Goal: Information Seeking & Learning: Learn about a topic

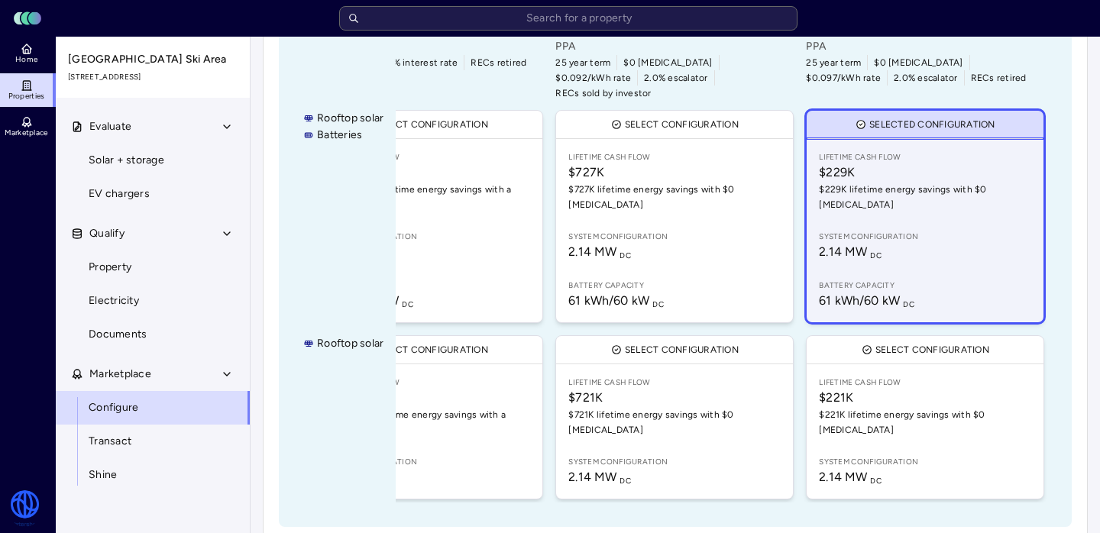
scroll to position [310, 0]
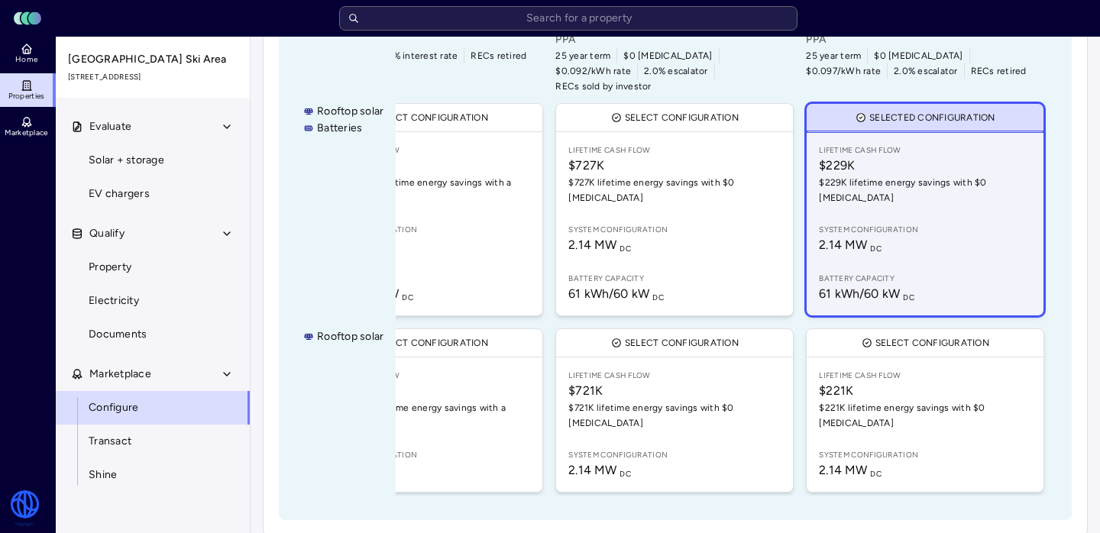
click at [954, 236] on span "2.14 MW DC" at bounding box center [925, 245] width 212 height 18
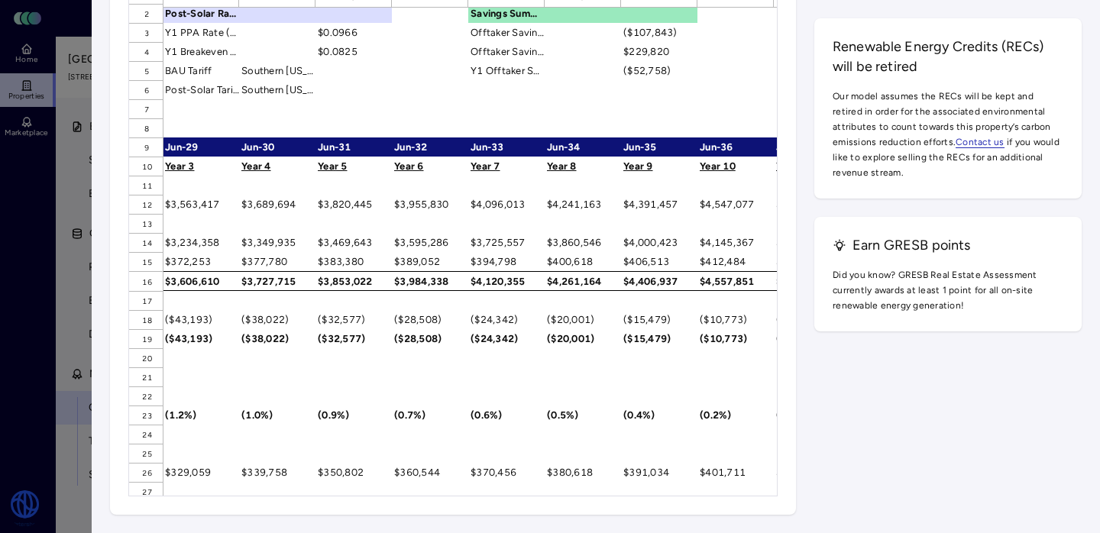
scroll to position [23, 0]
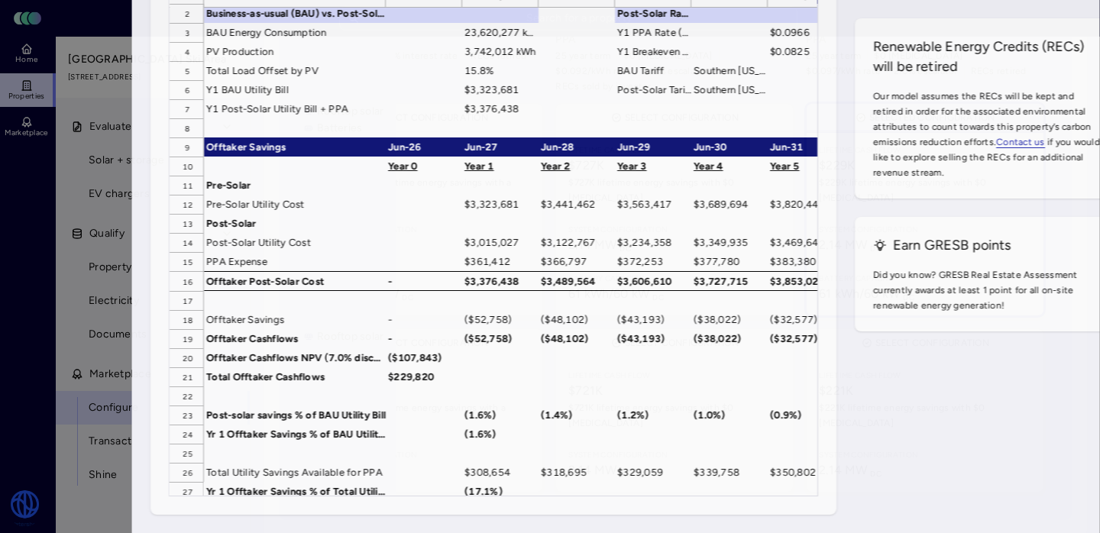
click at [48, 207] on div at bounding box center [550, 266] width 1100 height 533
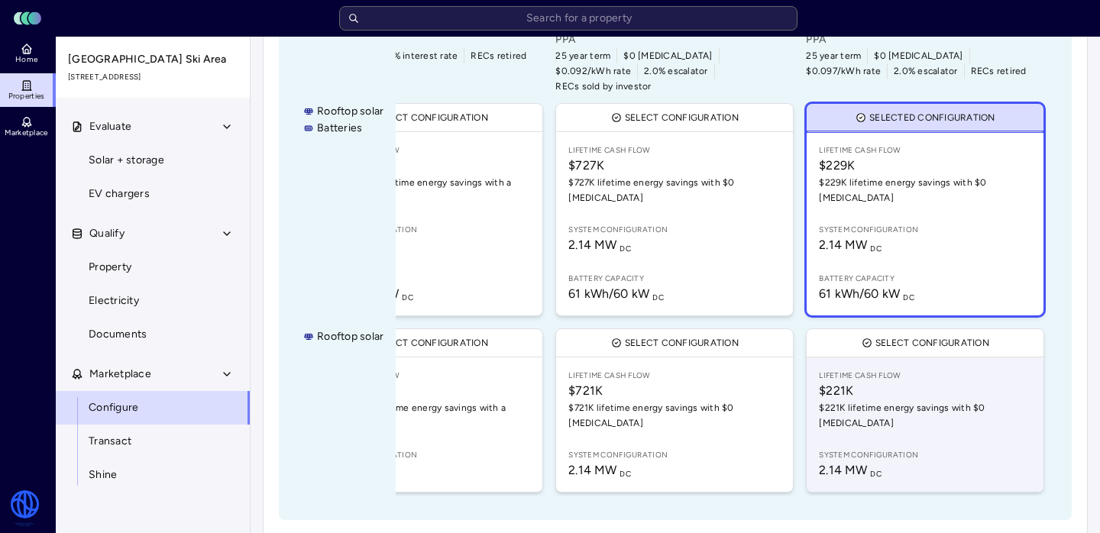
click at [905, 382] on span "$221K" at bounding box center [925, 391] width 212 height 18
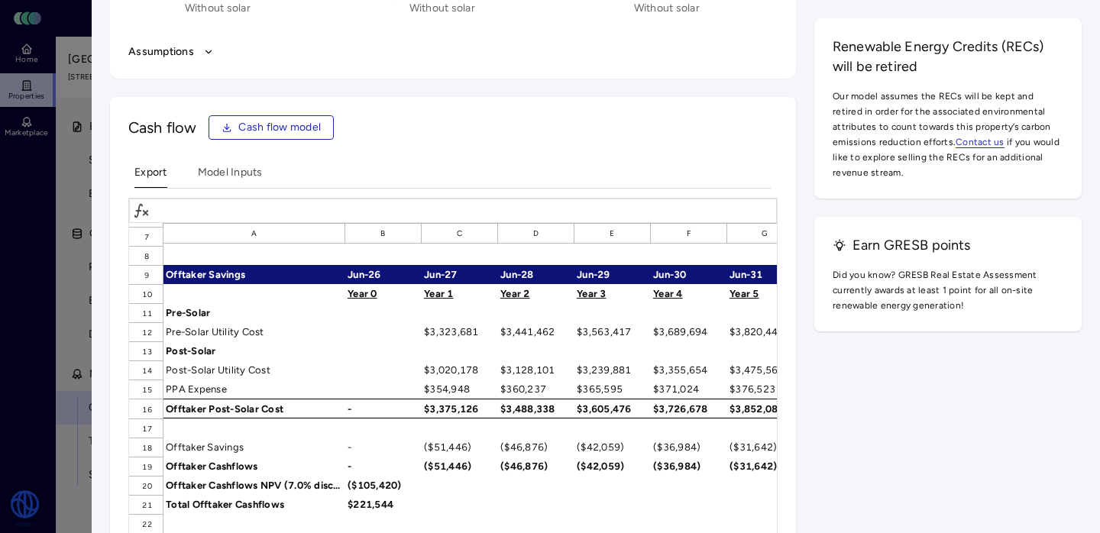
scroll to position [132, 0]
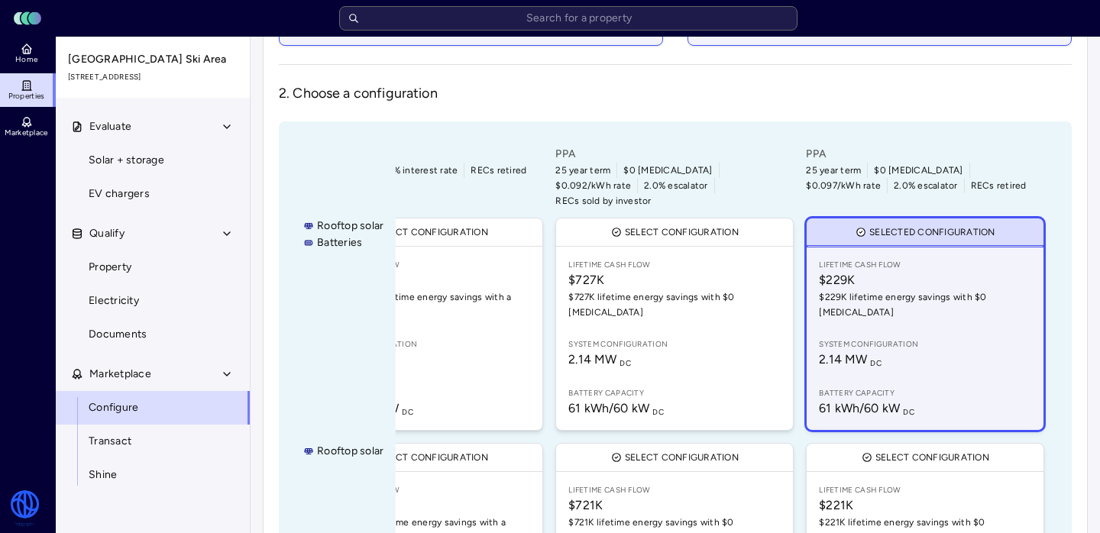
scroll to position [191, 0]
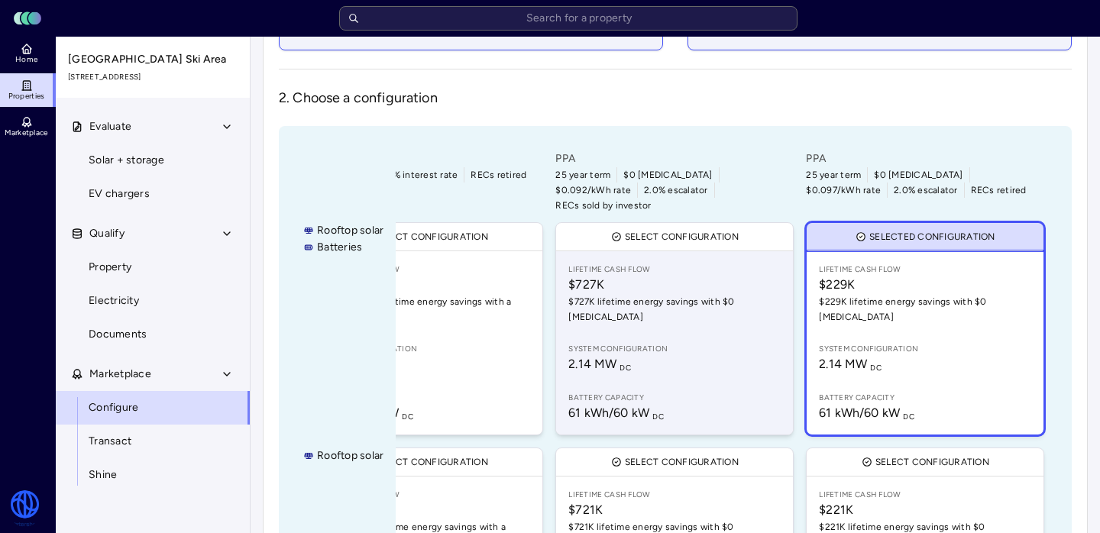
click at [656, 343] on span "System configuration" at bounding box center [675, 349] width 212 height 12
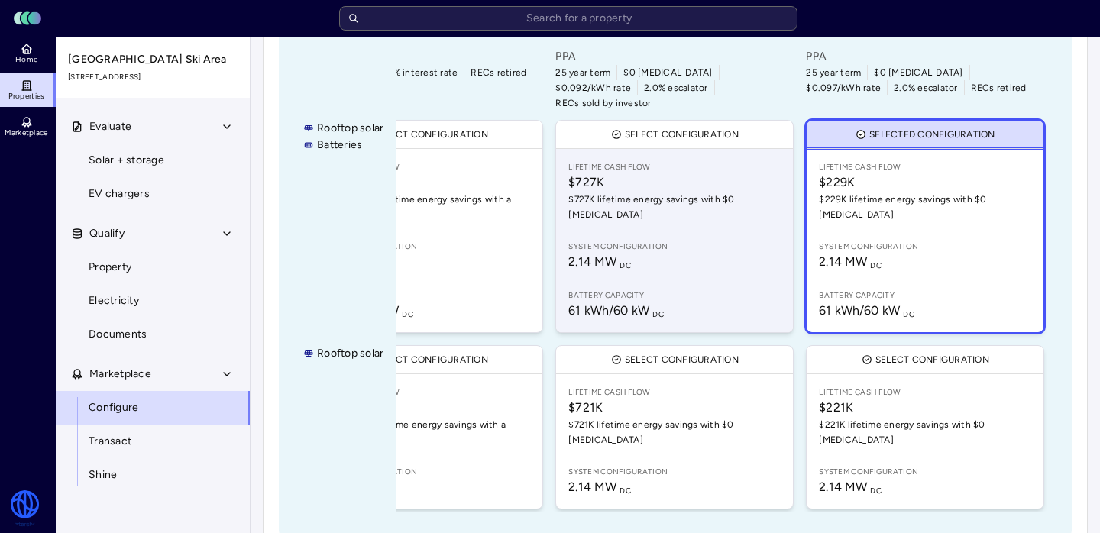
scroll to position [310, 0]
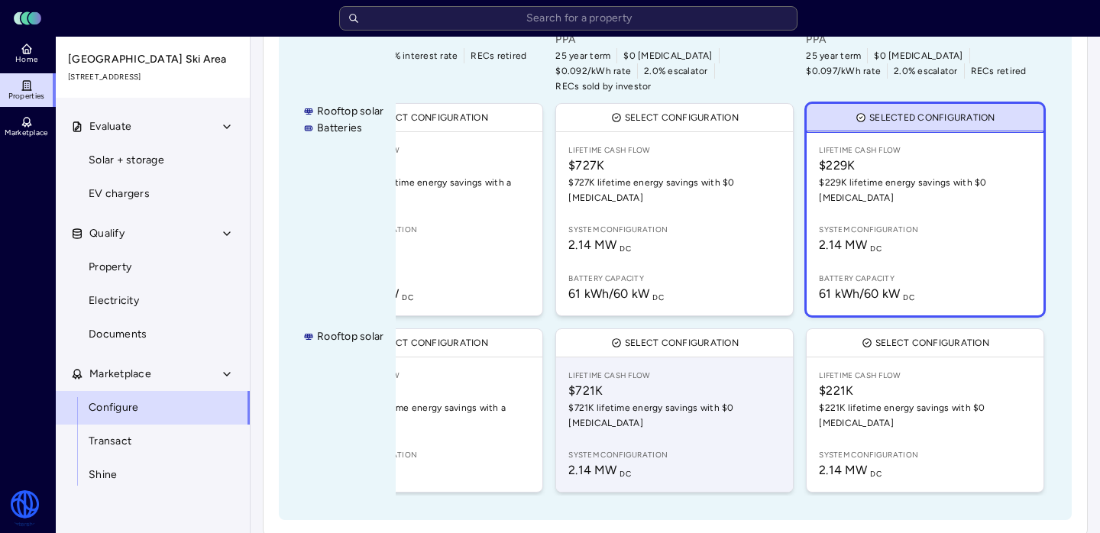
click at [654, 400] on span "$721K lifetime energy savings with $0 [MEDICAL_DATA]" at bounding box center [675, 415] width 212 height 31
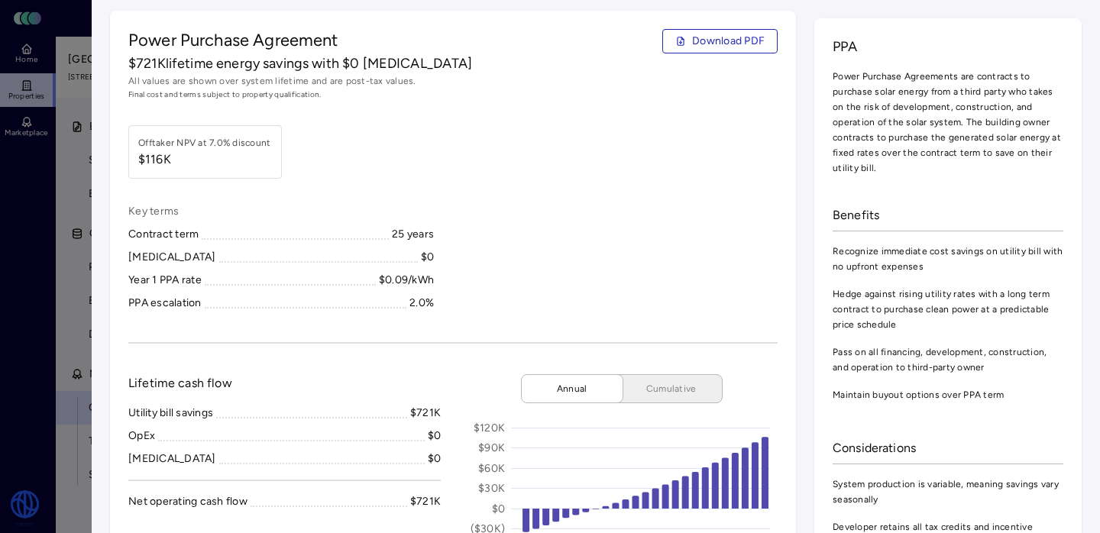
scroll to position [8, 0]
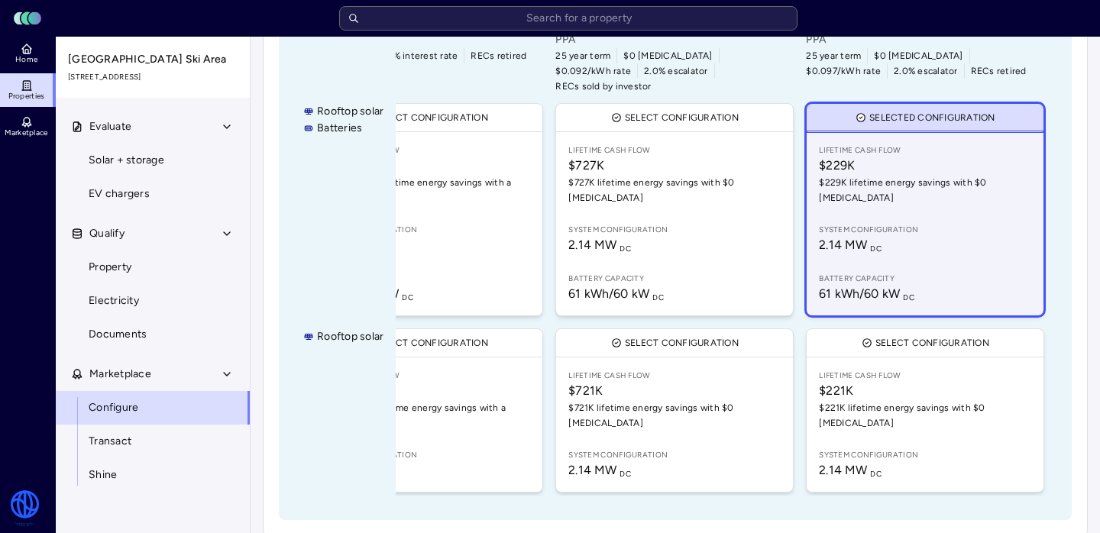
click at [938, 236] on span "2.14 MW DC" at bounding box center [925, 245] width 212 height 18
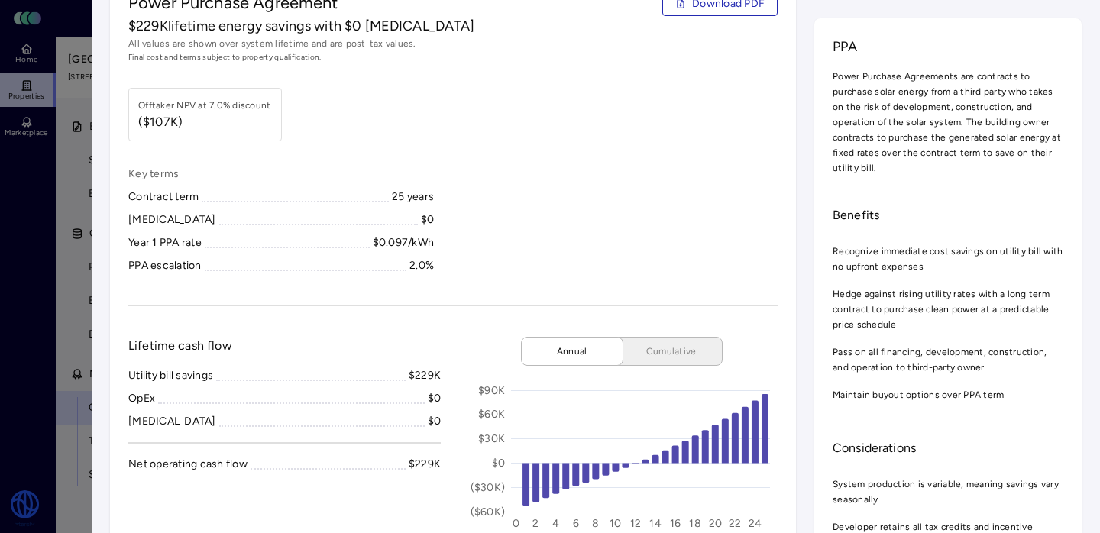
scroll to position [41, 0]
